Goal: Task Accomplishment & Management: Use online tool/utility

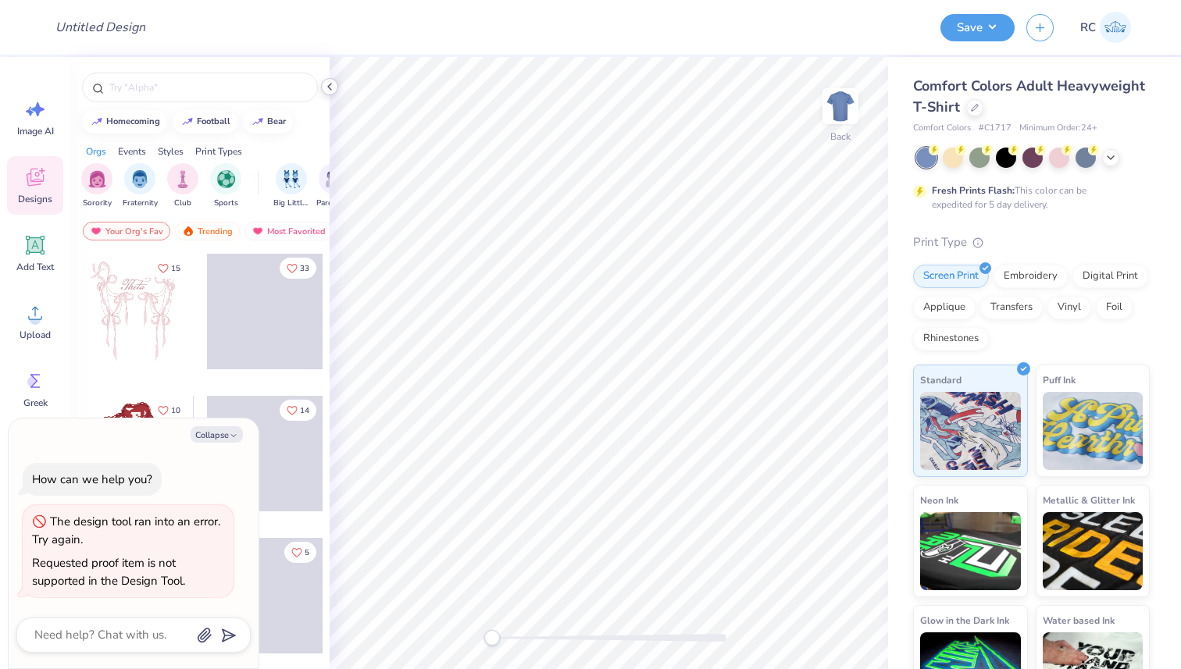
click at [330, 81] on icon at bounding box center [329, 86] width 12 height 12
type textarea "x"
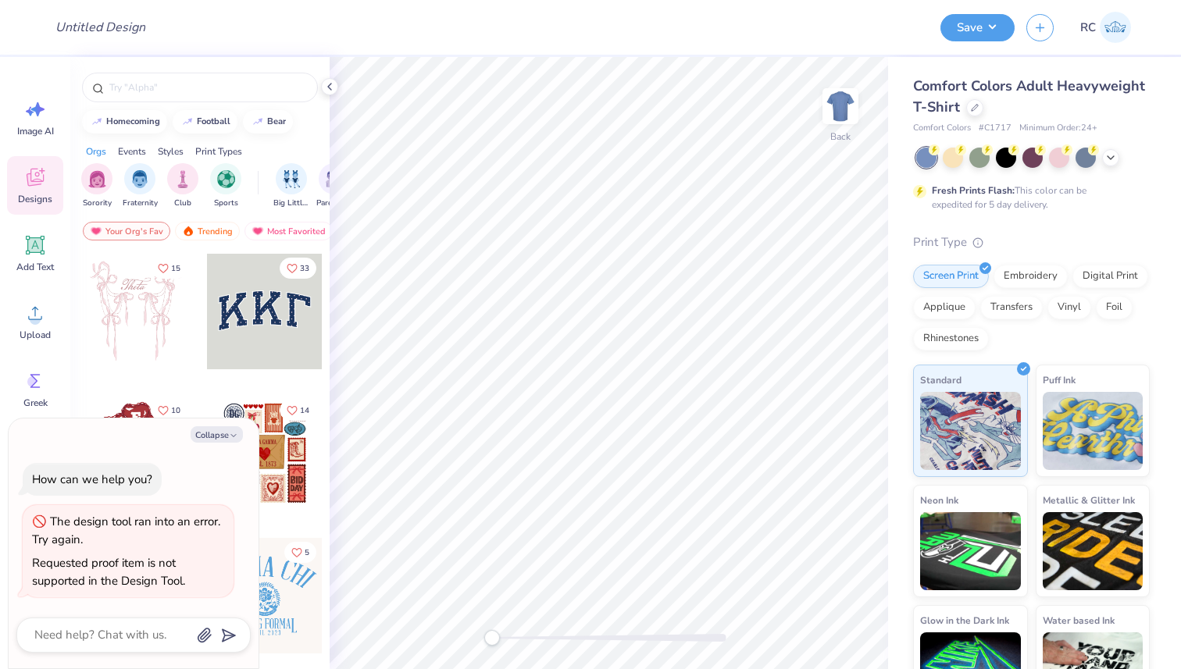
click at [1066, 95] on div "Comfort Colors Adult Heavyweight T-Shirt" at bounding box center [1031, 97] width 237 height 42
click at [983, 101] on div at bounding box center [974, 106] width 17 height 17
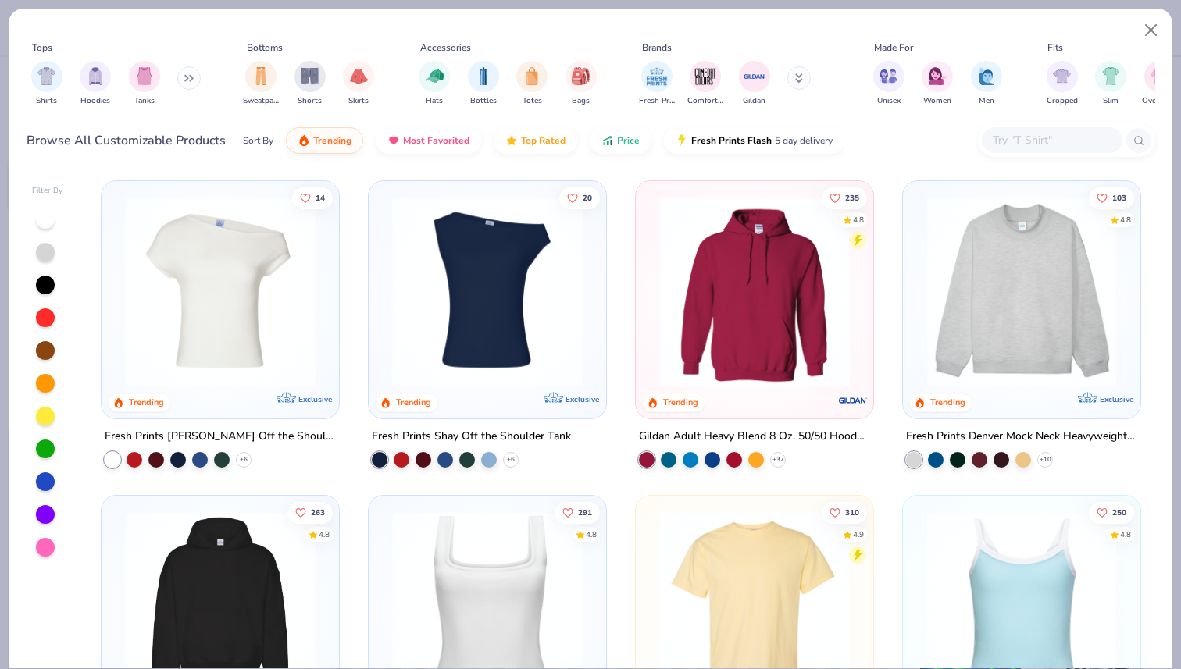
type textarea "x"
click at [1037, 144] on input "text" at bounding box center [1051, 140] width 120 height 18
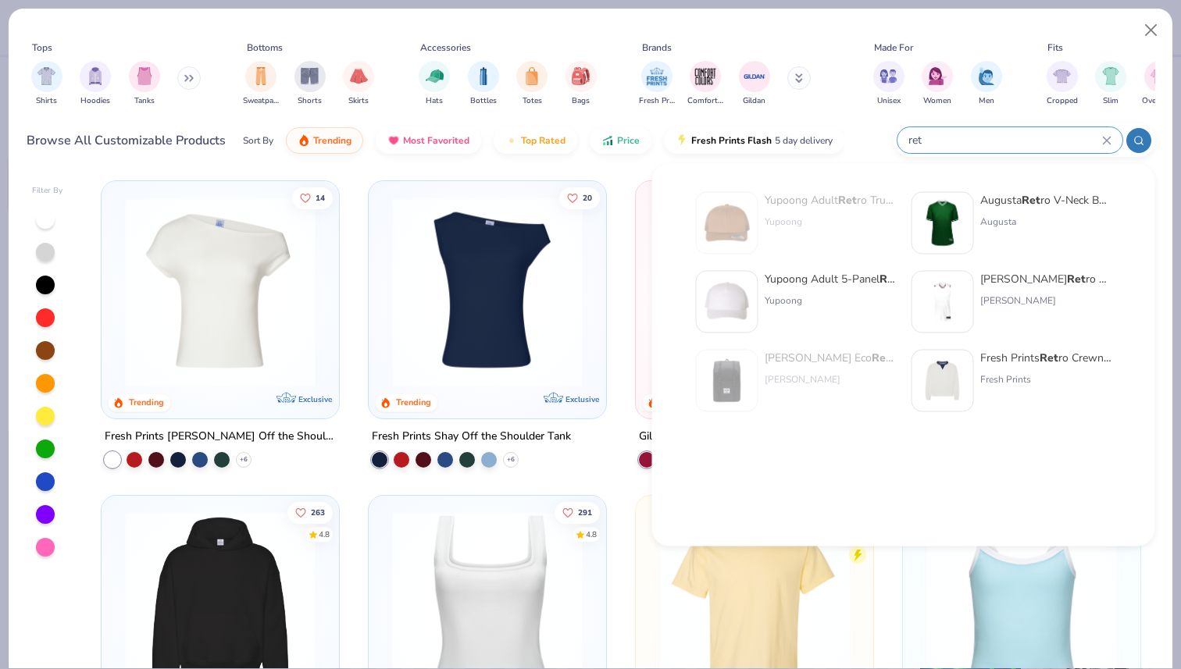
type input "ret"
click at [984, 359] on div "Fresh Prints Ret ro Crewneck" at bounding box center [1045, 358] width 131 height 16
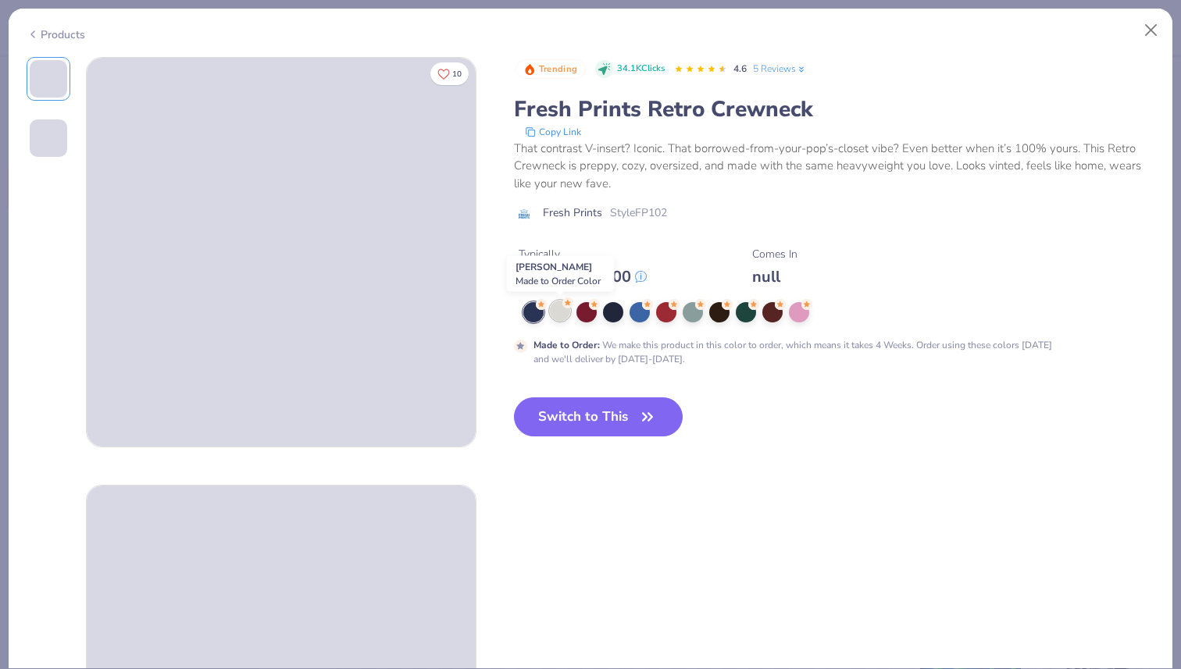
click at [561, 313] on div at bounding box center [560, 311] width 20 height 20
click at [587, 416] on button "Switch to This" at bounding box center [599, 417] width 170 height 39
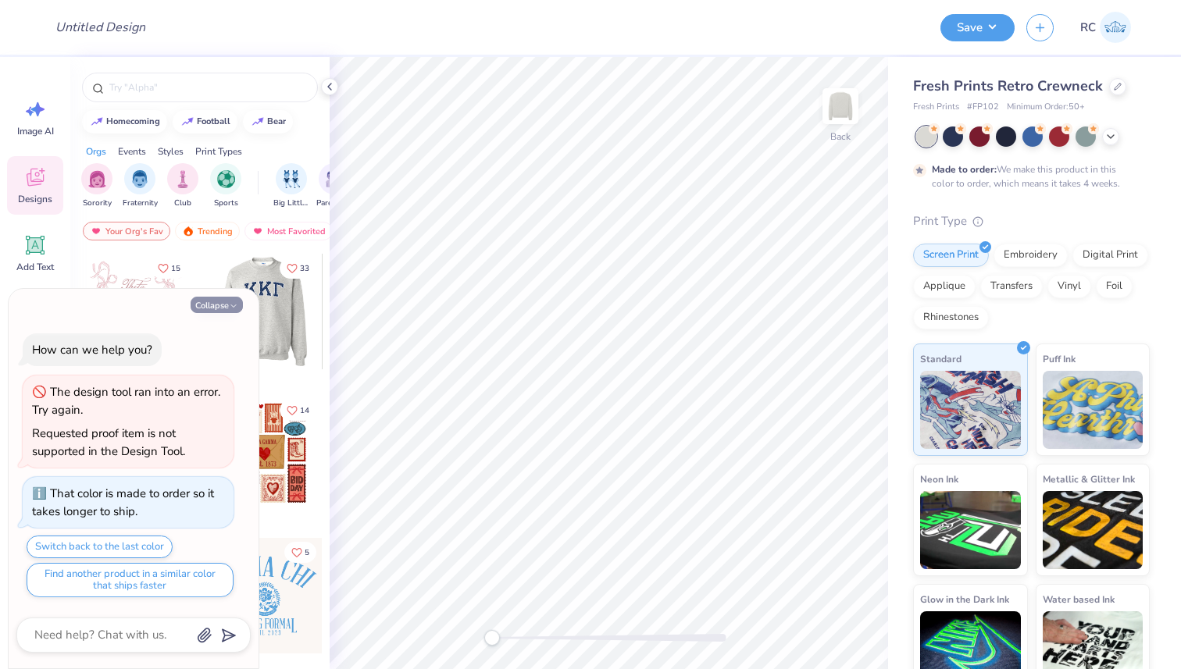
click at [229, 302] on icon "button" at bounding box center [233, 306] width 9 height 9
type textarea "x"
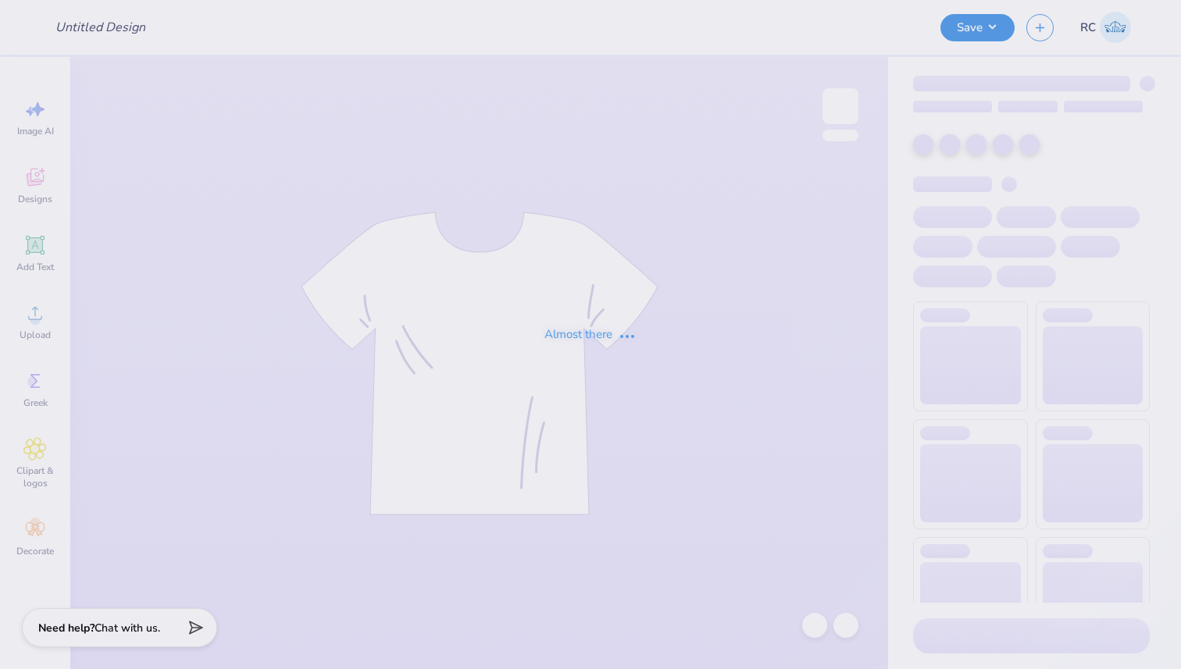
type input "Holiday sweater"
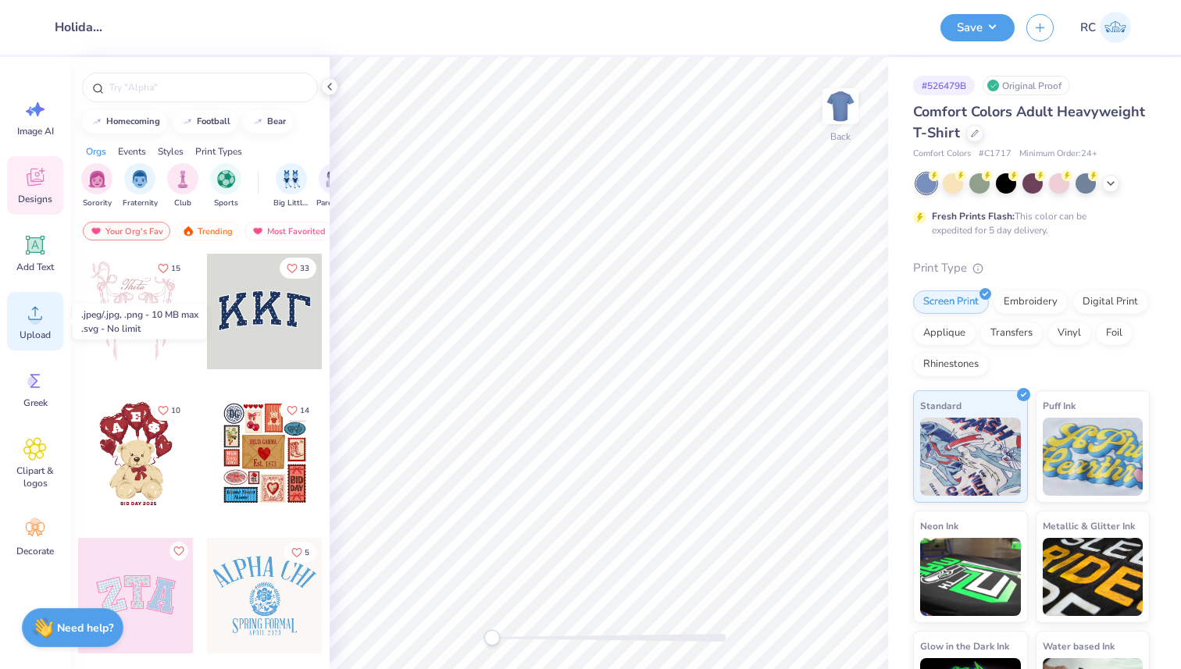
click at [34, 305] on icon at bounding box center [34, 313] width 23 height 23
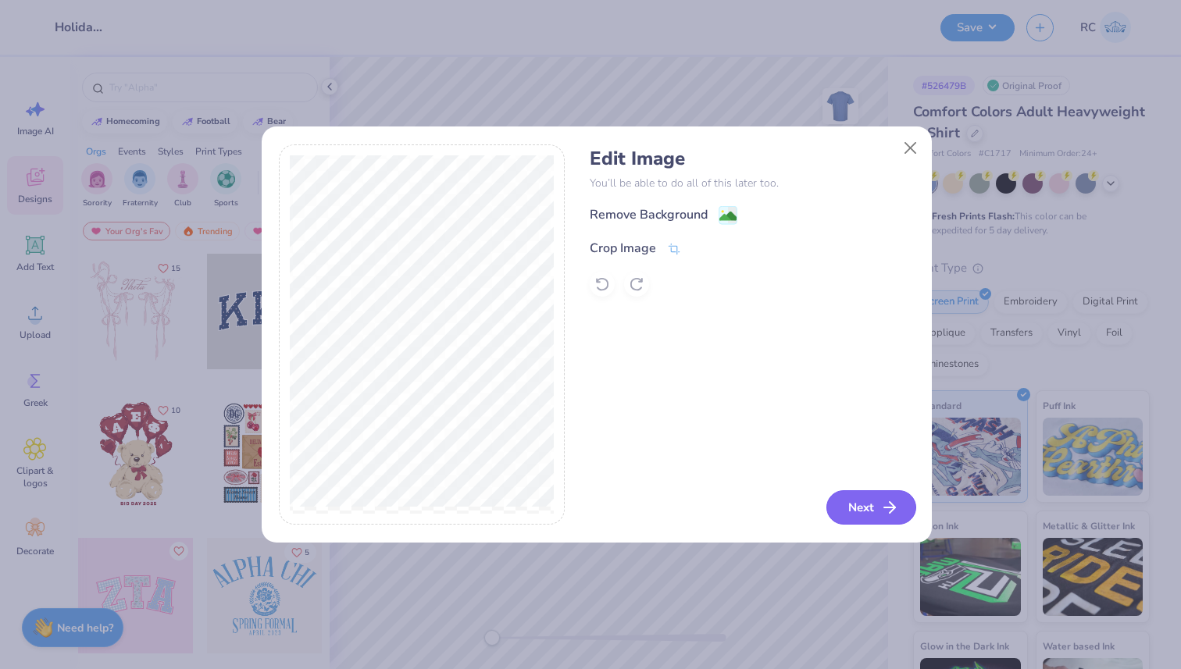
click at [867, 512] on button "Next" at bounding box center [871, 508] width 90 height 34
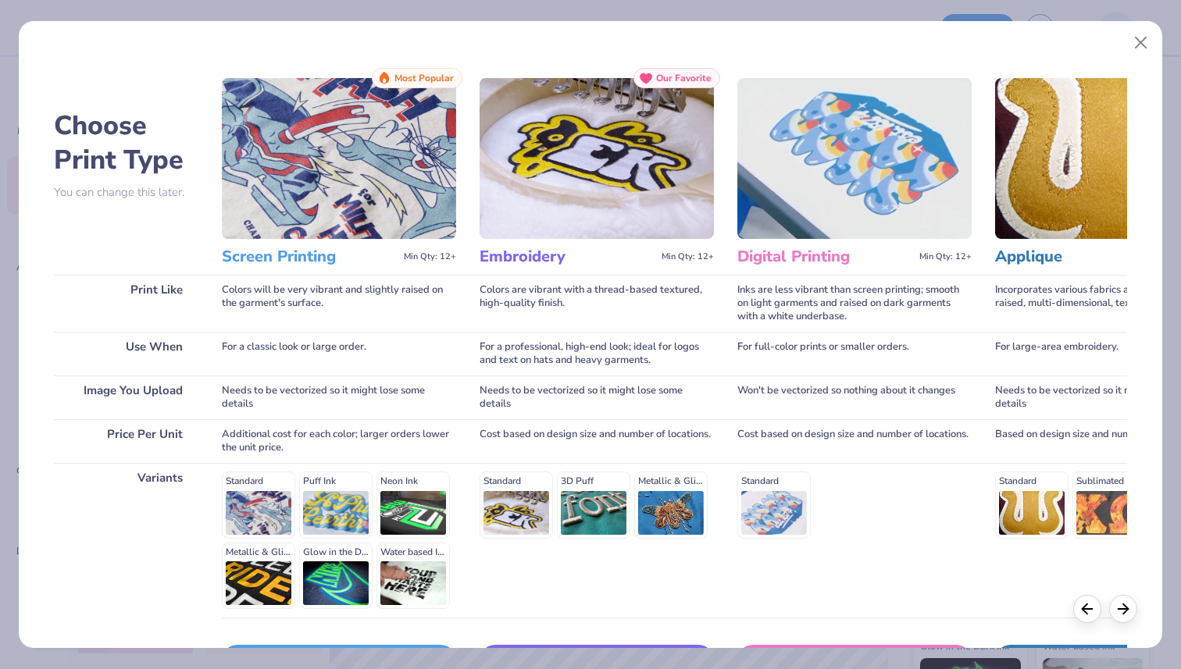
scroll to position [109, 0]
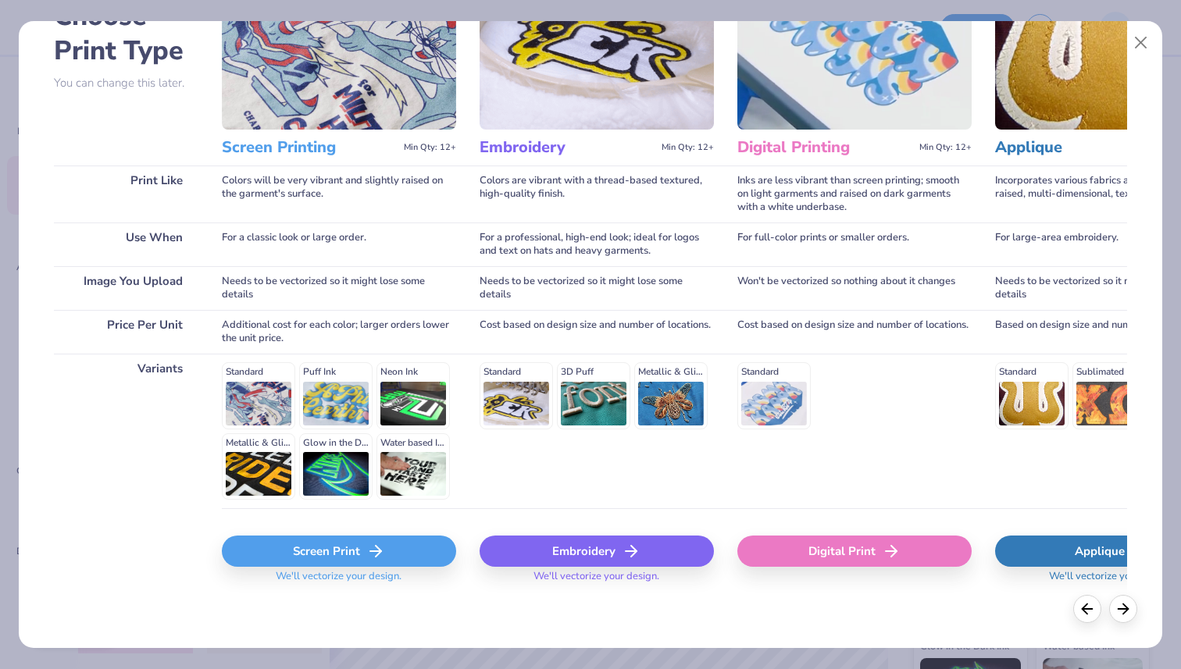
click at [357, 546] on div "Screen Print" at bounding box center [339, 551] width 234 height 31
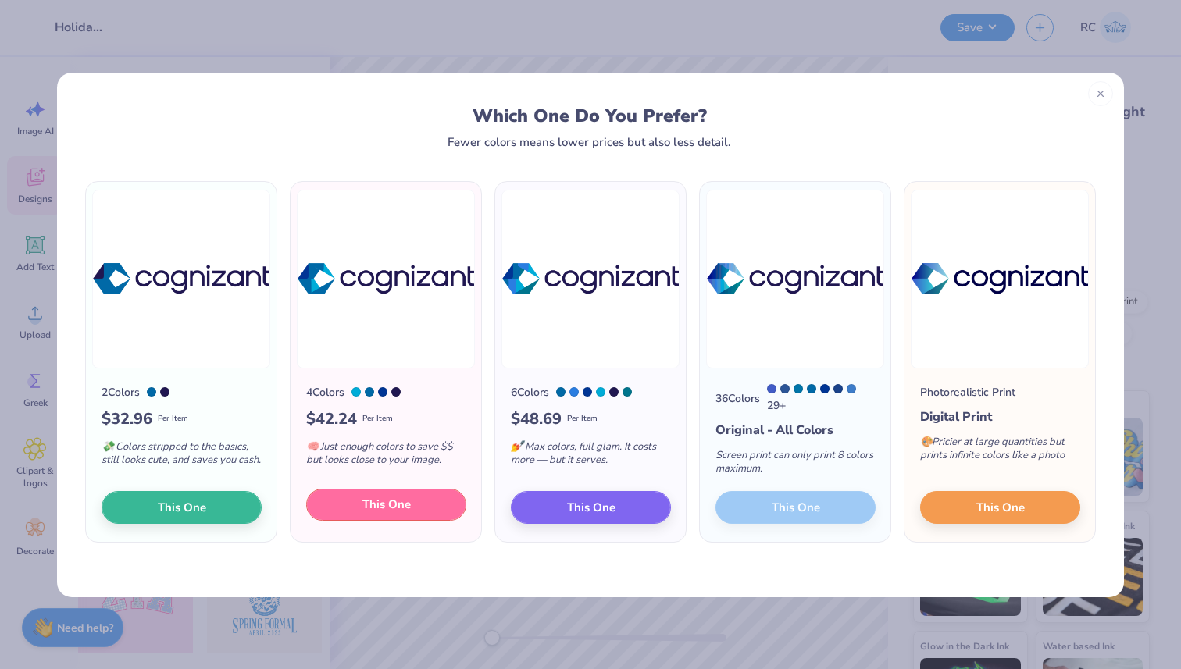
click at [410, 505] on span "This One" at bounding box center [386, 505] width 48 height 18
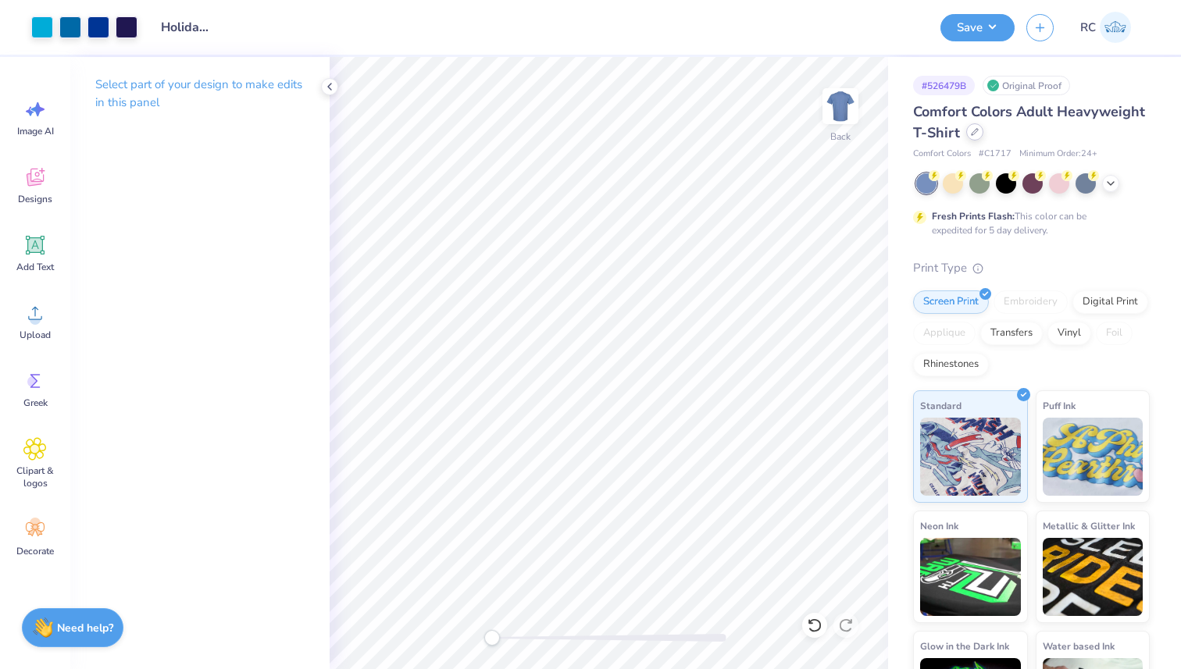
click at [983, 136] on div at bounding box center [974, 131] width 17 height 17
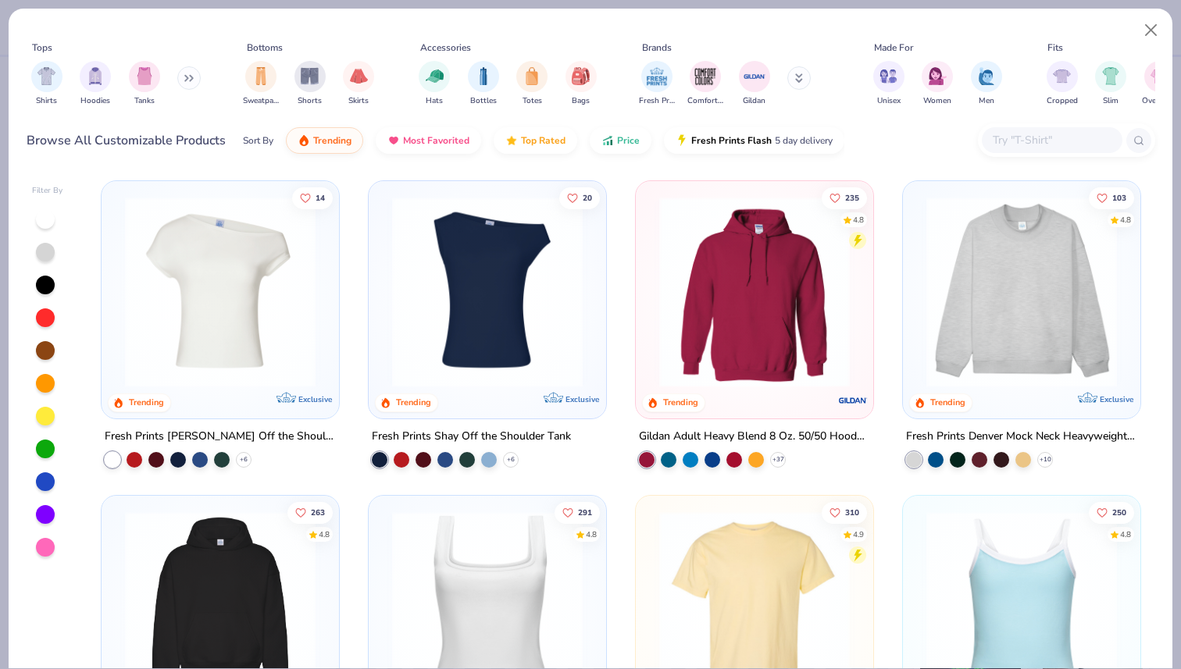
click at [1030, 146] on input "text" at bounding box center [1051, 140] width 120 height 18
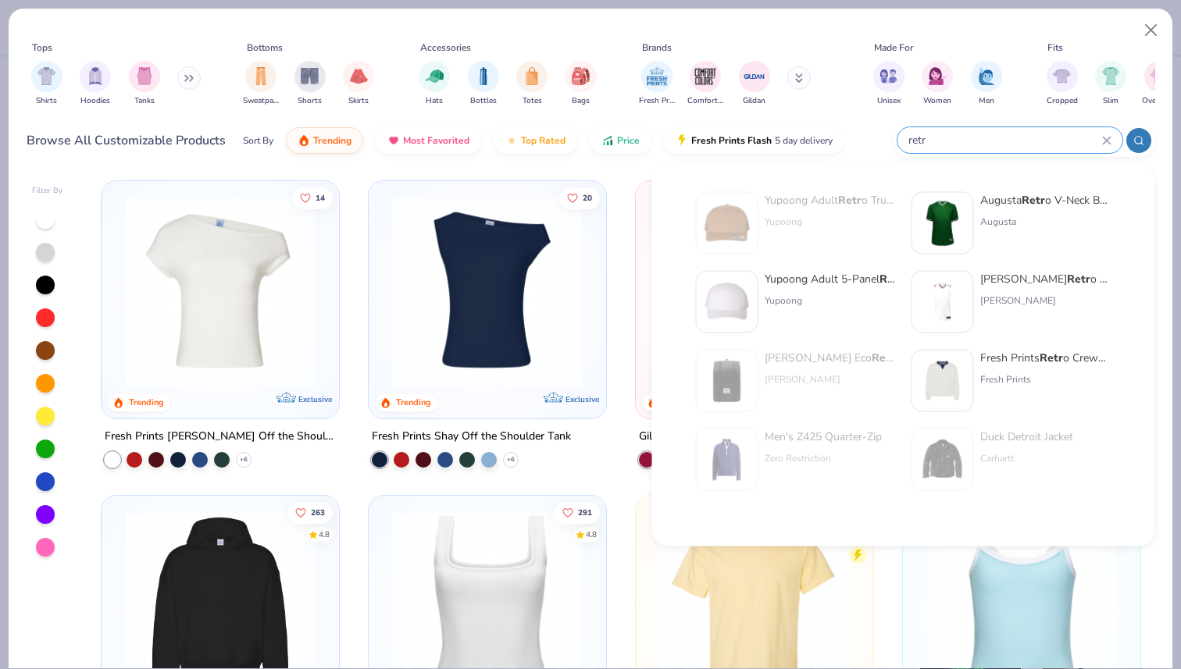
type input "retr"
click at [1026, 359] on div "Fresh Prints Retr o Crewneck" at bounding box center [1045, 358] width 131 height 16
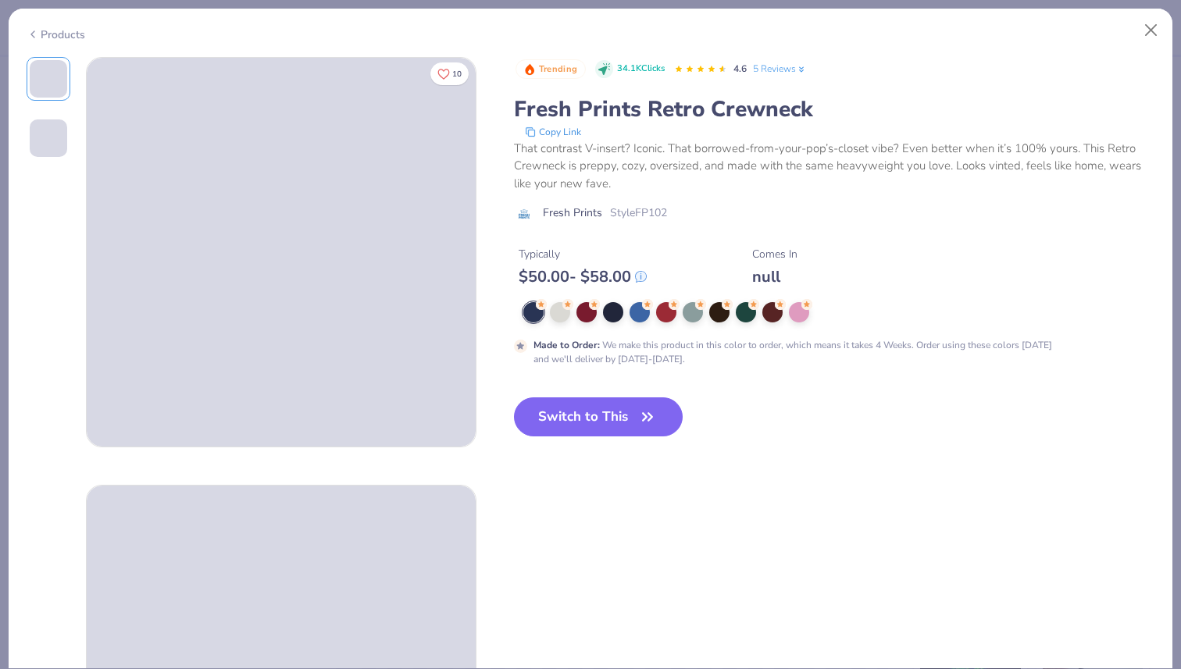
click at [535, 314] on div at bounding box center [533, 312] width 20 height 20
click at [576, 412] on button "Switch to This" at bounding box center [599, 417] width 170 height 39
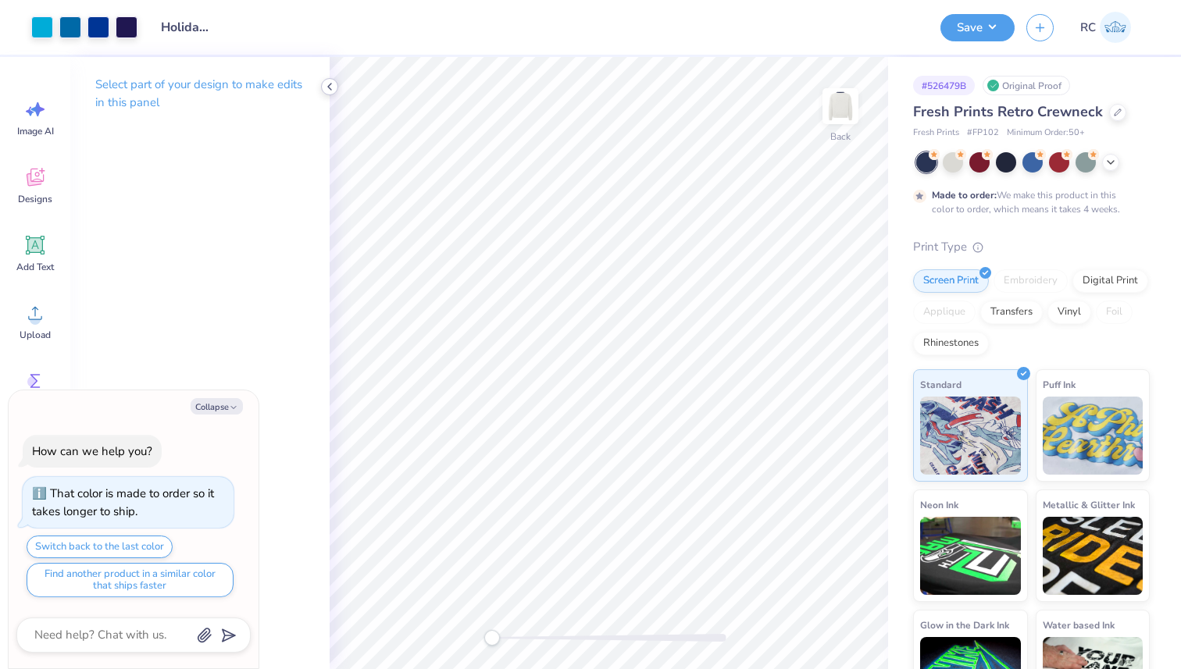
click at [331, 88] on icon at bounding box center [329, 86] width 12 height 12
click at [987, 30] on button "Save" at bounding box center [977, 25] width 74 height 27
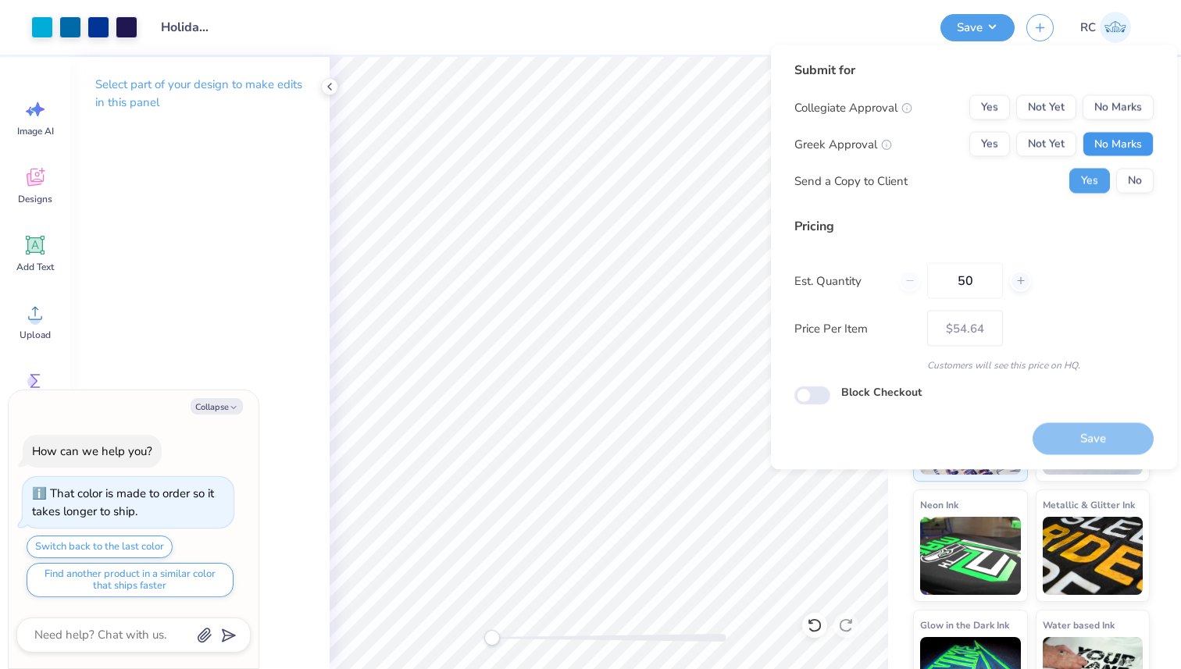
click at [1115, 146] on button "No Marks" at bounding box center [1118, 144] width 71 height 25
click at [1121, 100] on button "No Marks" at bounding box center [1118, 107] width 71 height 25
type textarea "x"
type input "– –"
type textarea "x"
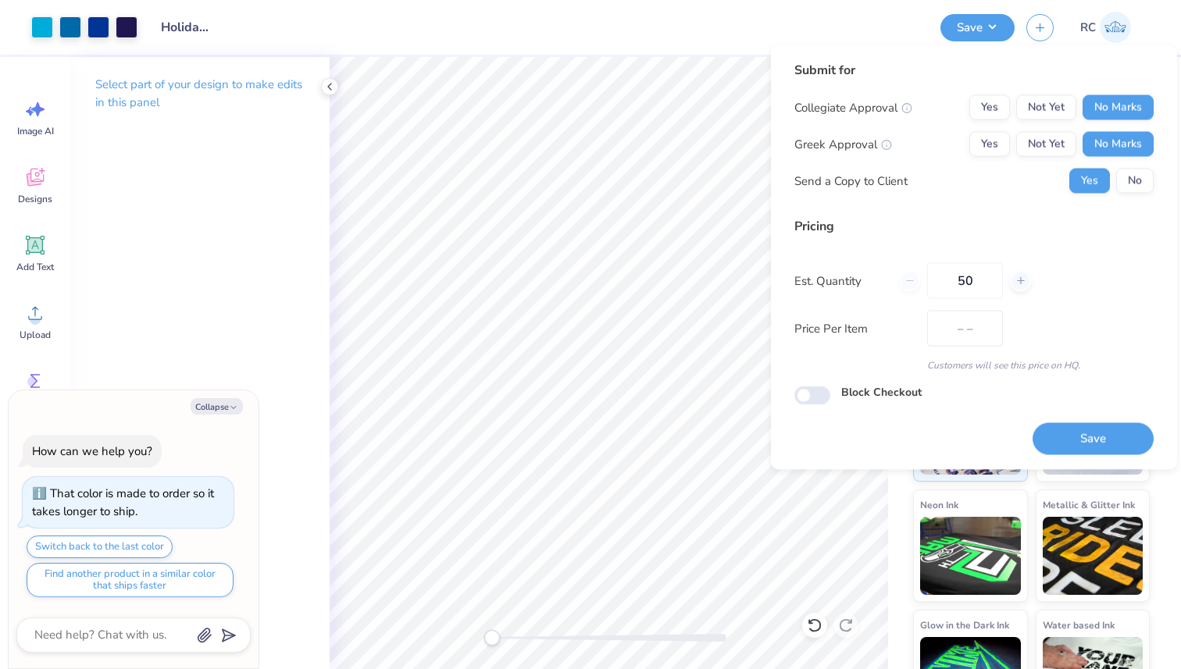
type input "$54.64"
click at [1079, 433] on button "Save" at bounding box center [1093, 439] width 121 height 32
type textarea "x"
type input "– –"
type textarea "x"
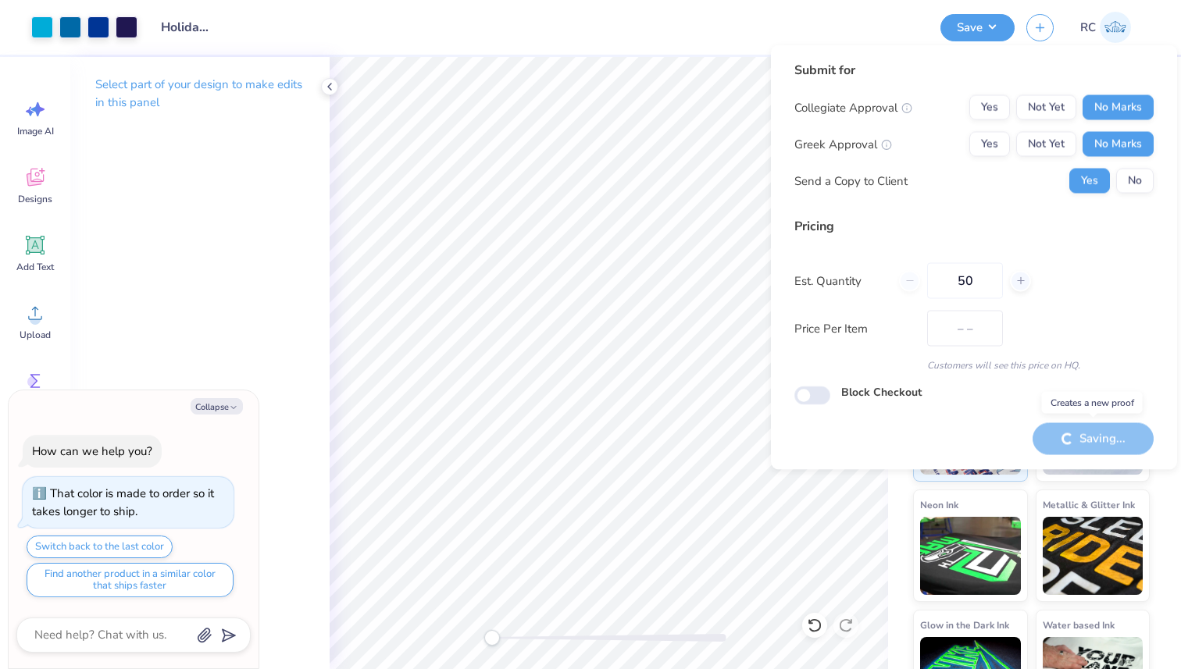
type input "$54.64"
type textarea "x"
type input "– –"
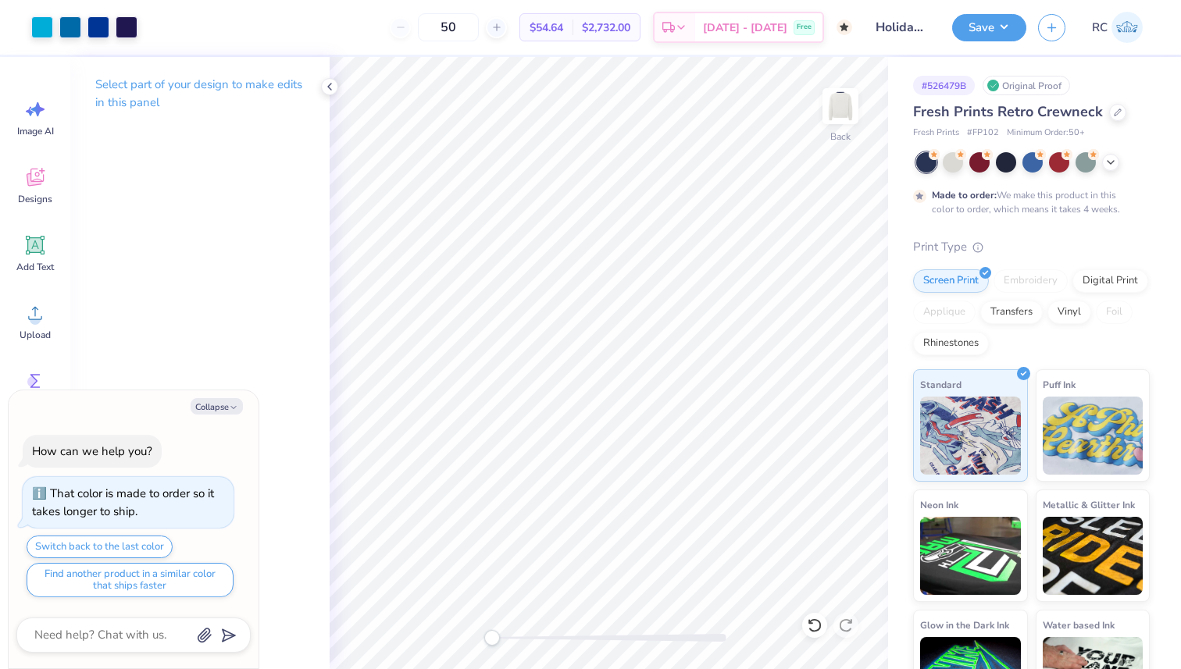
type textarea "x"
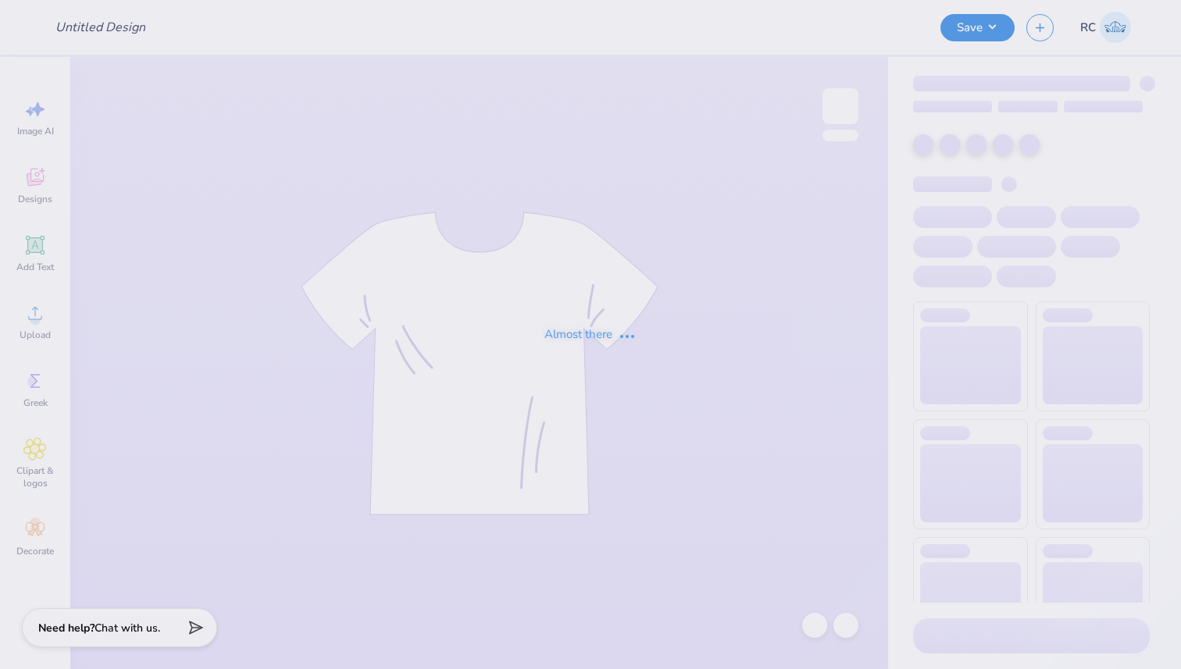
type input "Fall 25 Option 1"
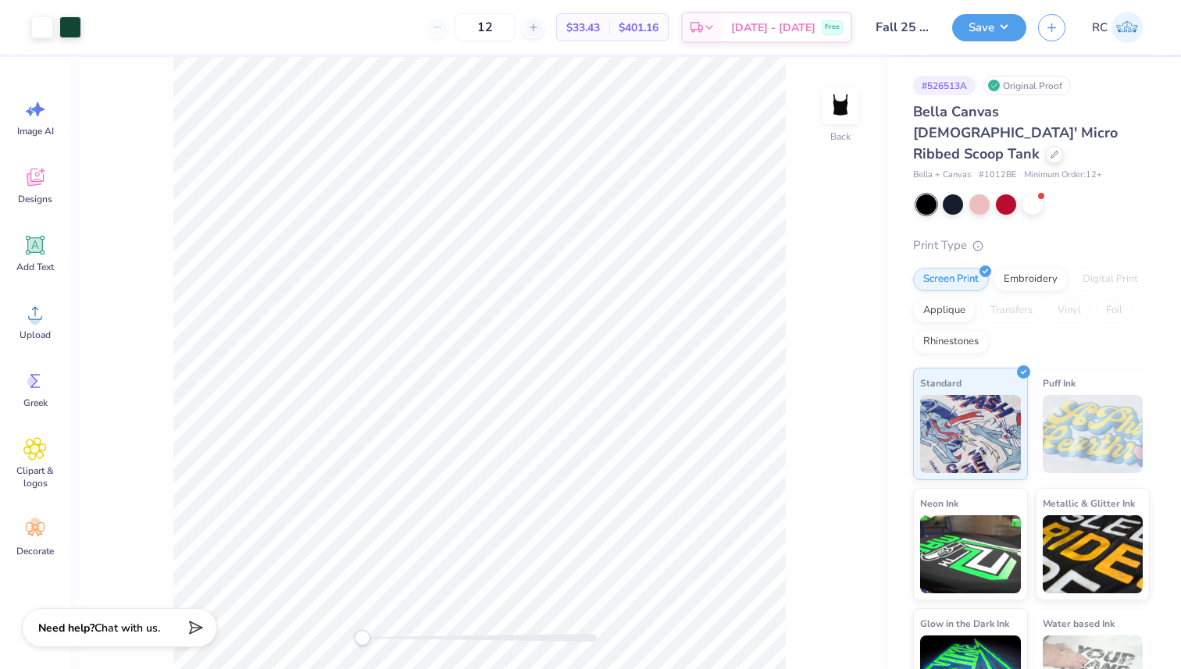
click at [77, 10] on div "Art colors" at bounding box center [40, 27] width 81 height 55
click at [77, 14] on div "Art colors" at bounding box center [40, 27] width 81 height 55
click at [75, 19] on div at bounding box center [70, 26] width 22 height 22
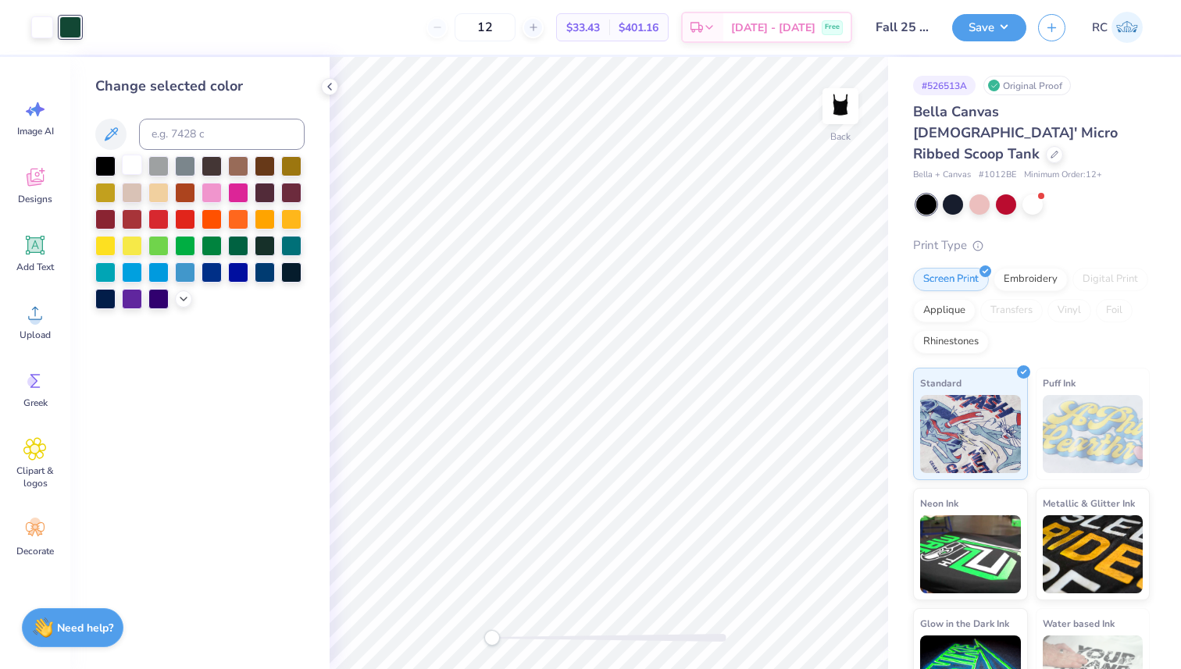
click at [134, 165] on div at bounding box center [132, 165] width 20 height 20
click at [998, 39] on div "Save" at bounding box center [989, 27] width 74 height 27
click at [998, 46] on div "Save RC" at bounding box center [1066, 27] width 229 height 55
click at [998, 28] on button "Save" at bounding box center [989, 25] width 74 height 27
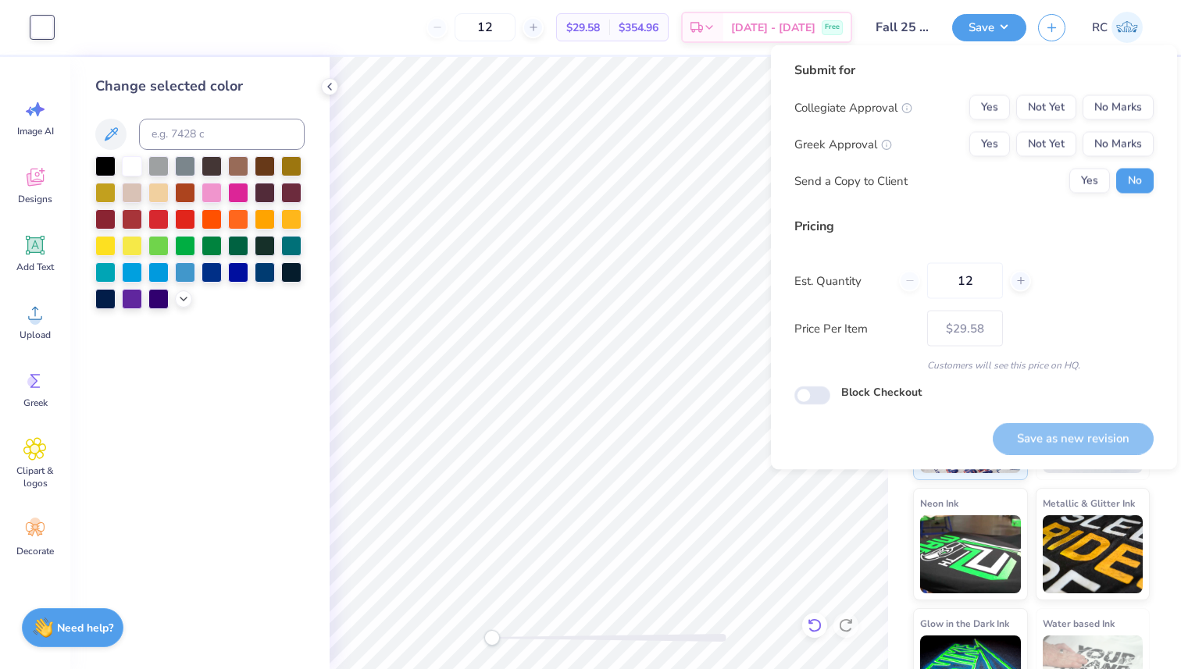
click at [812, 630] on icon at bounding box center [814, 626] width 13 height 14
type input "– –"
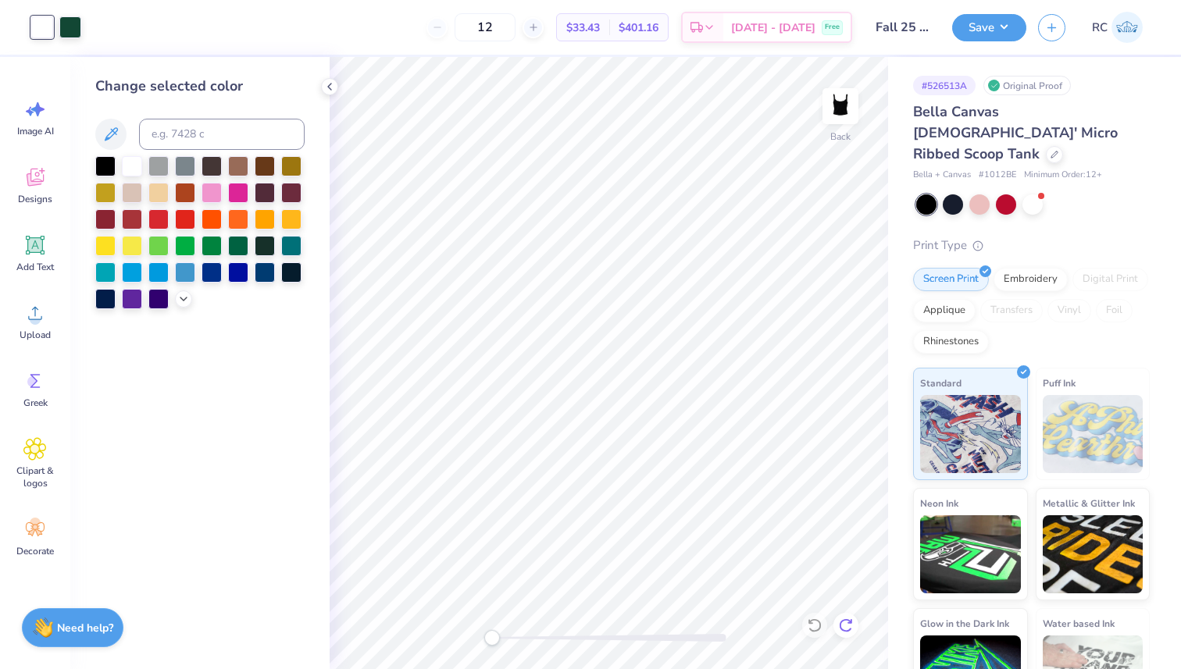
click at [848, 630] on icon at bounding box center [846, 626] width 16 height 16
click at [966, 26] on button "Save" at bounding box center [989, 25] width 74 height 27
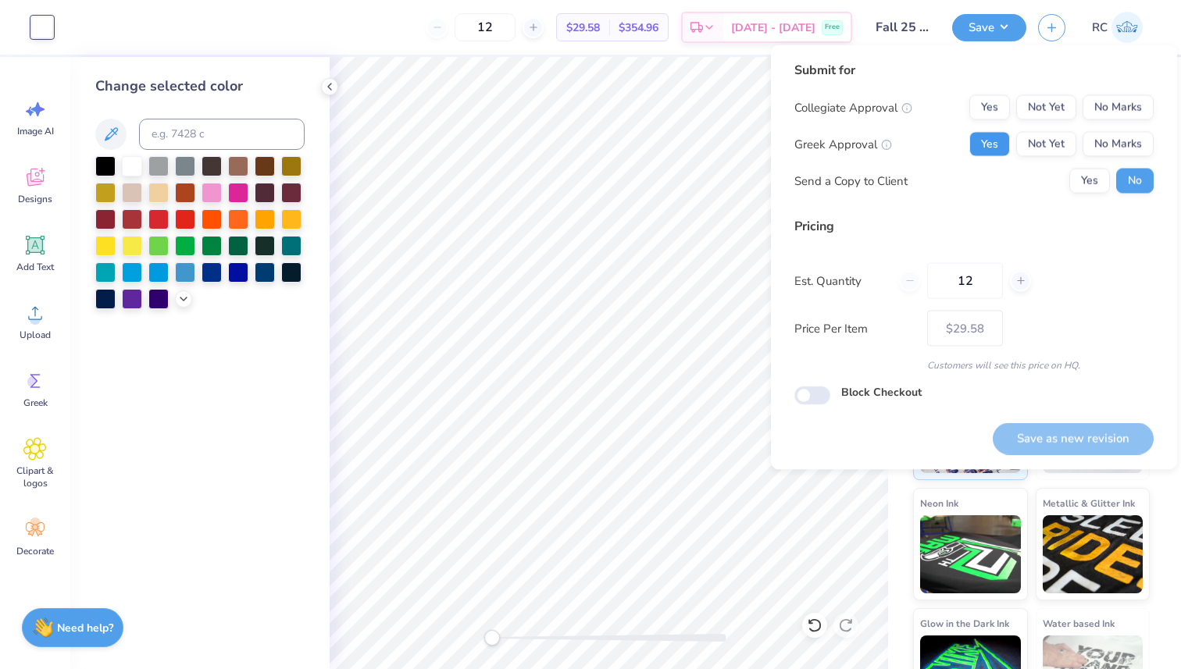
click at [1008, 141] on button "Yes" at bounding box center [989, 144] width 41 height 25
click at [991, 110] on button "Yes" at bounding box center [989, 107] width 41 height 25
click at [1097, 189] on button "Yes" at bounding box center [1089, 181] width 41 height 25
click at [1079, 437] on button "Save as new revision" at bounding box center [1073, 439] width 161 height 32
type input "$29.58"
